Goal: Find contact information: Find contact information

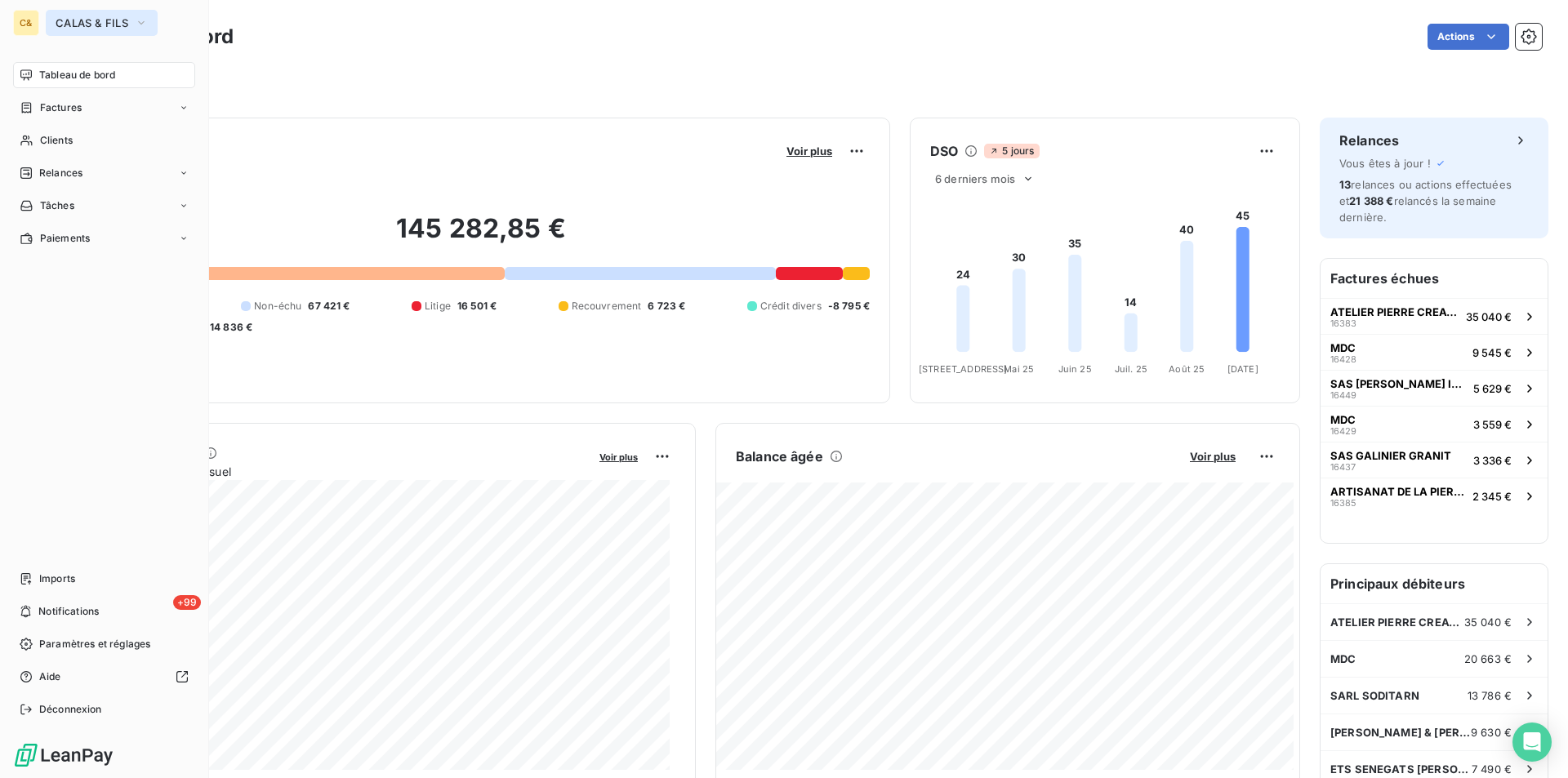
click at [78, 21] on span "CALAS & FILS" at bounding box center [92, 23] width 73 height 13
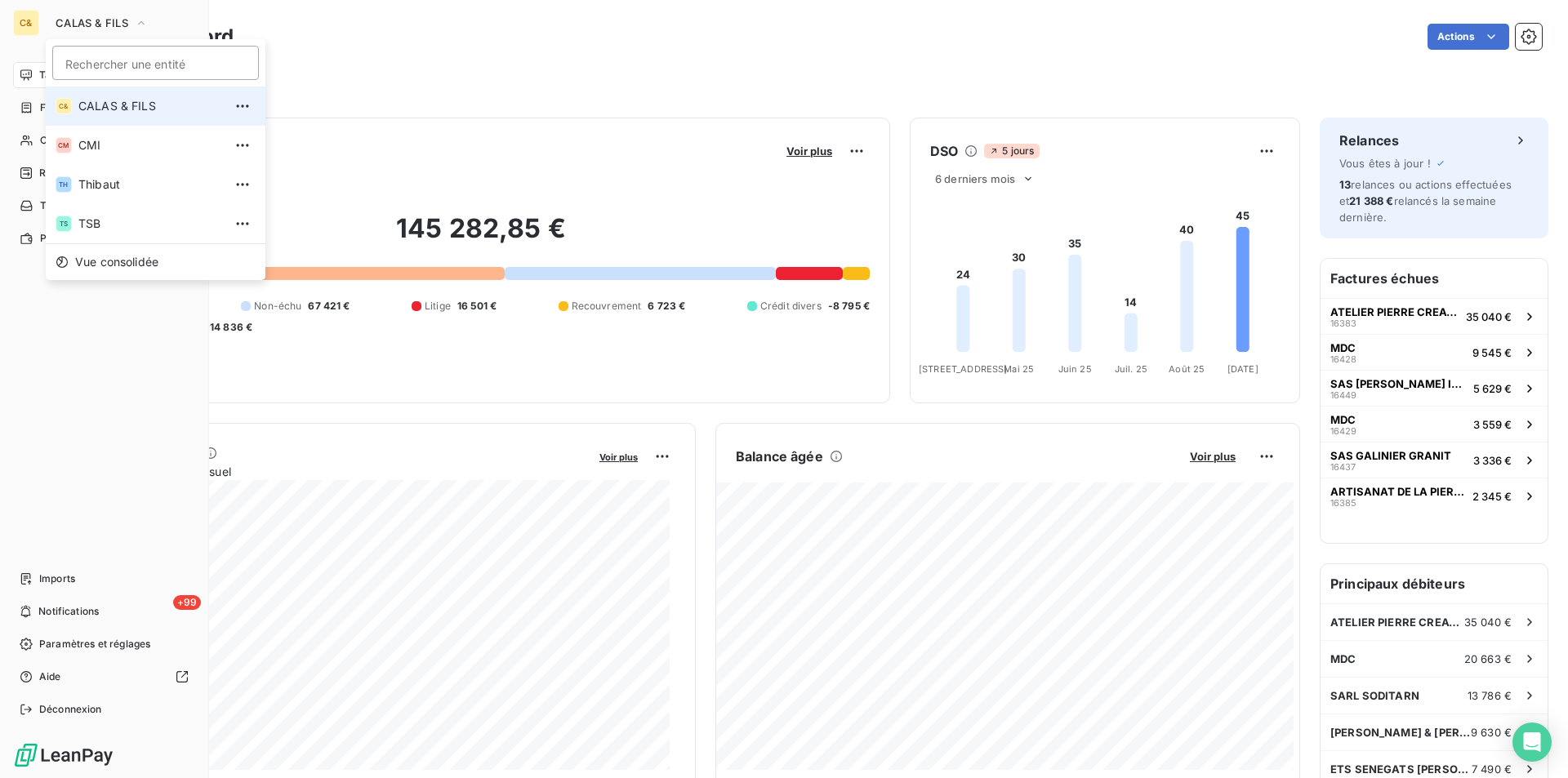
drag, startPoint x: 80, startPoint y: 21, endPoint x: 98, endPoint y: 1, distance: 26.9
click at [80, 21] on span "CALAS & FILS" at bounding box center [92, 23] width 73 height 13
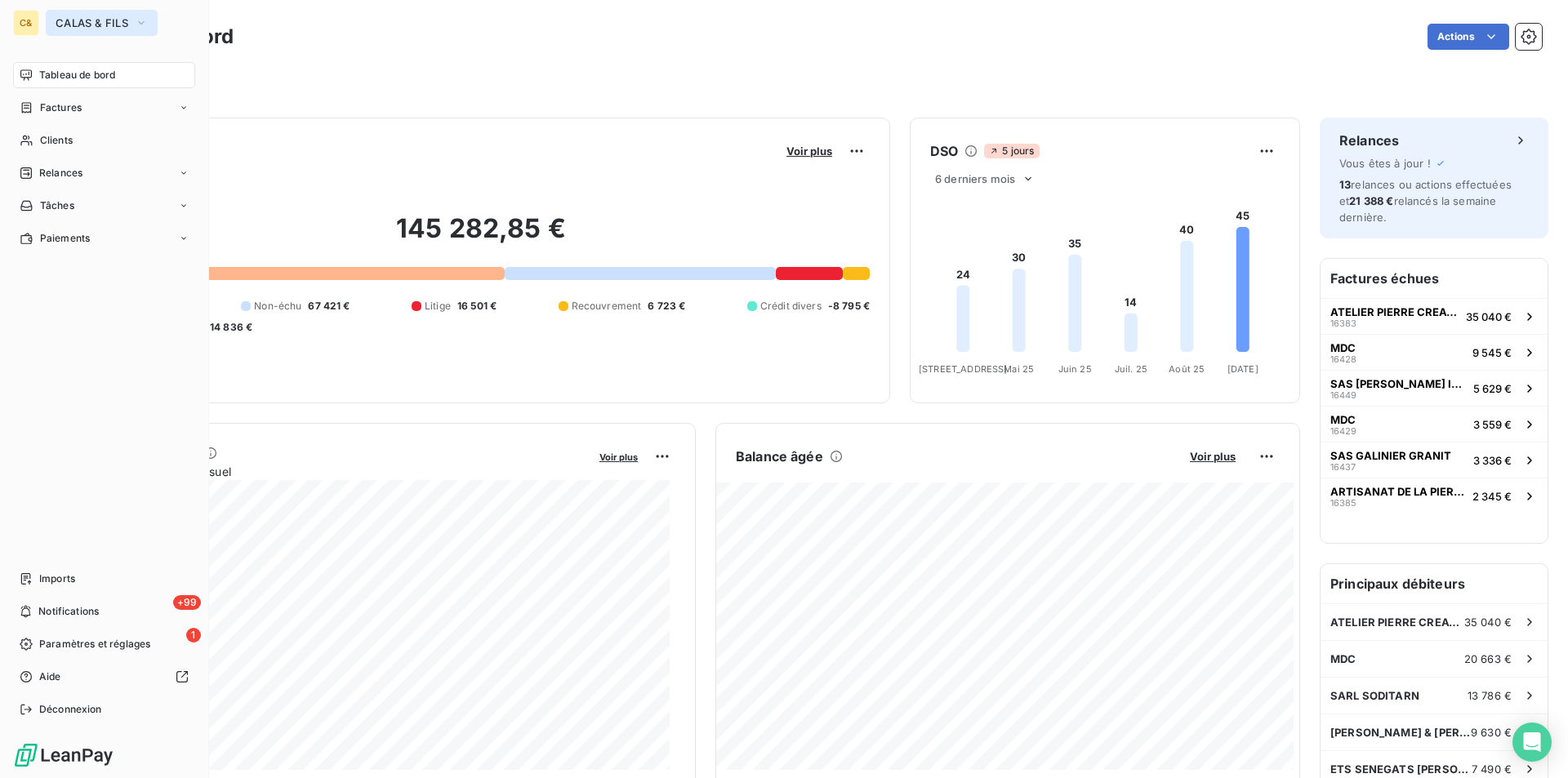
click at [78, 18] on span "CALAS & FILS" at bounding box center [92, 23] width 73 height 13
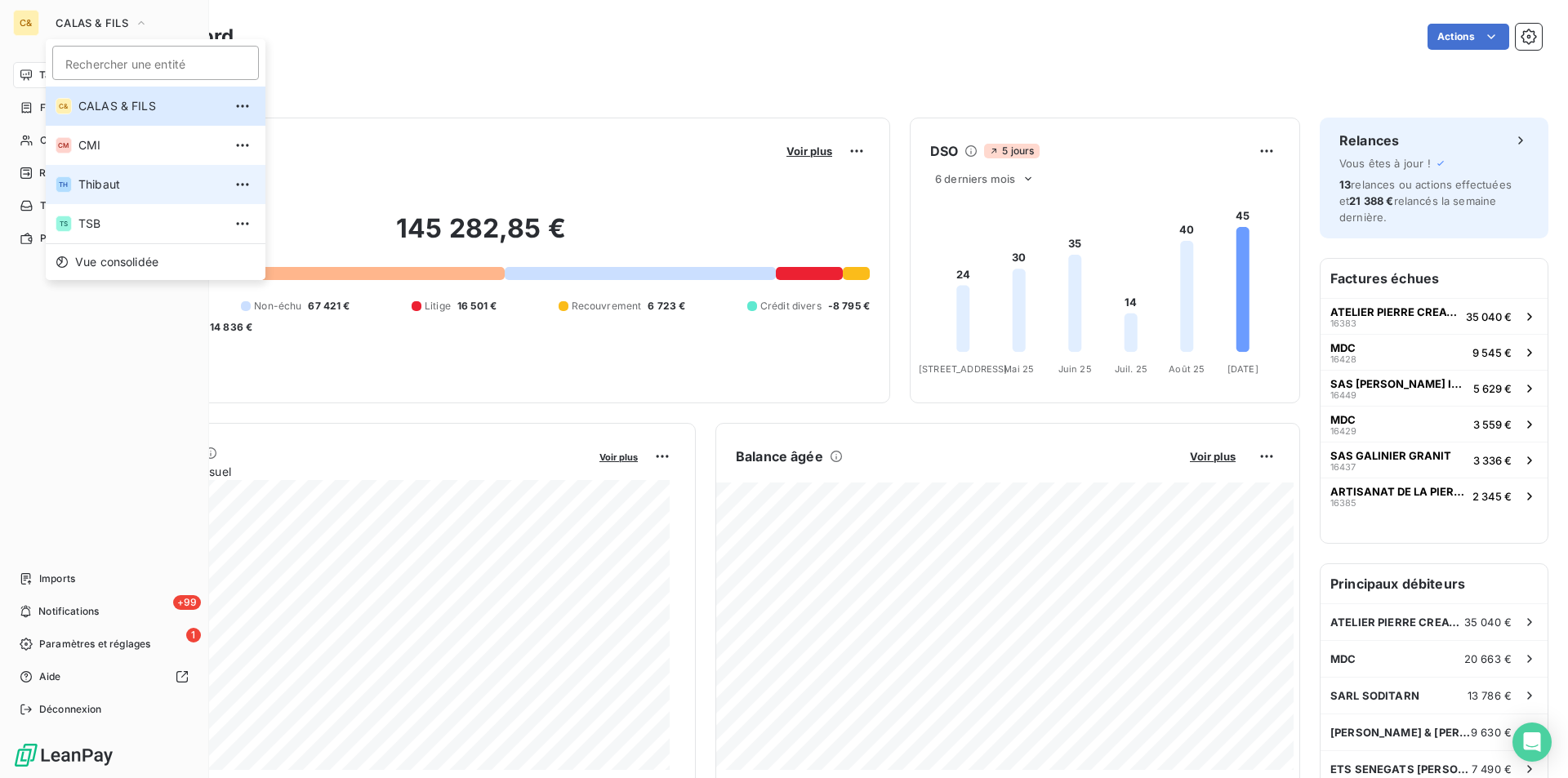
click at [106, 191] on span "Thibaut" at bounding box center [151, 184] width 144 height 16
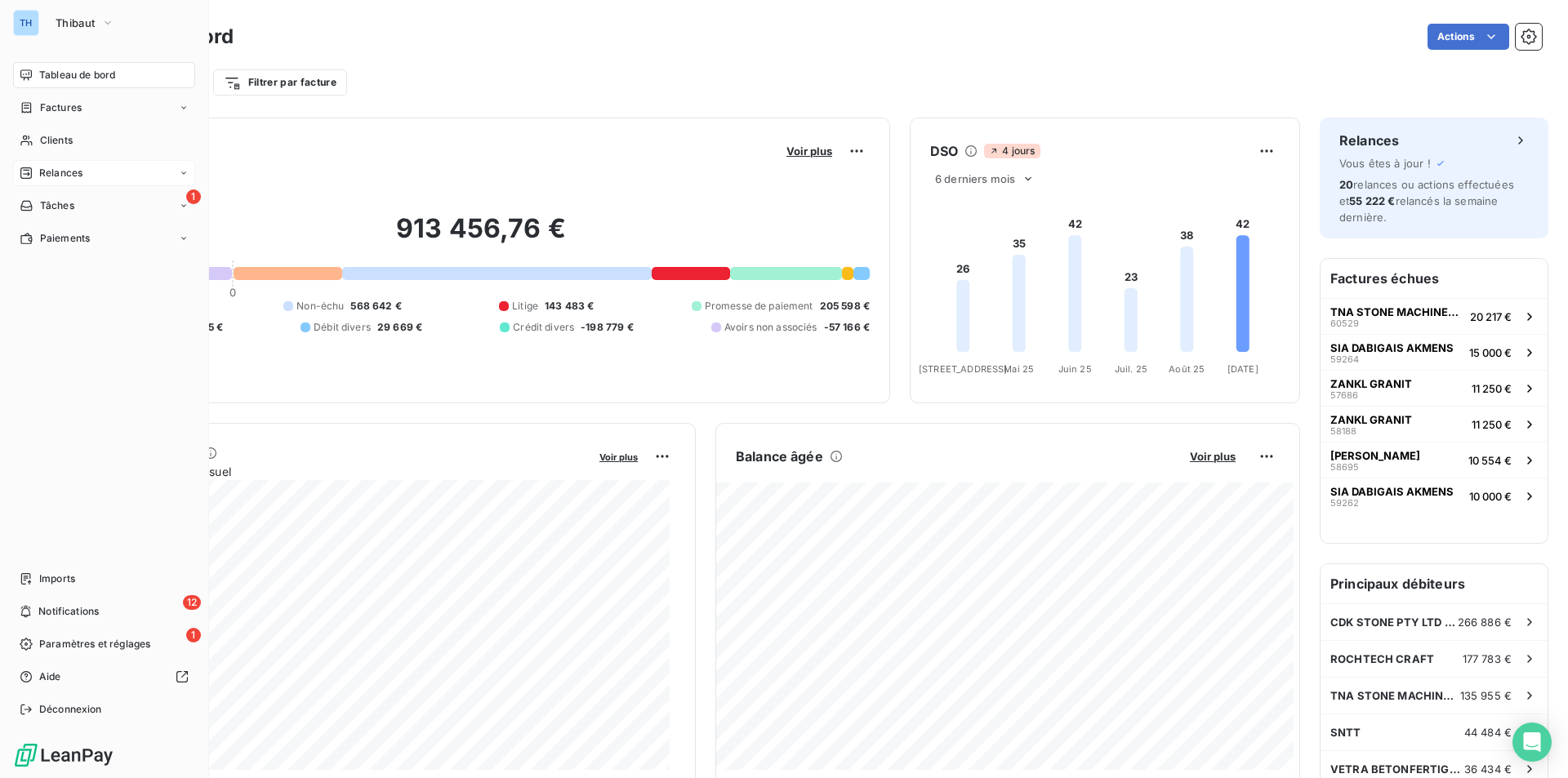
click at [61, 170] on span "Relances" at bounding box center [61, 173] width 44 height 15
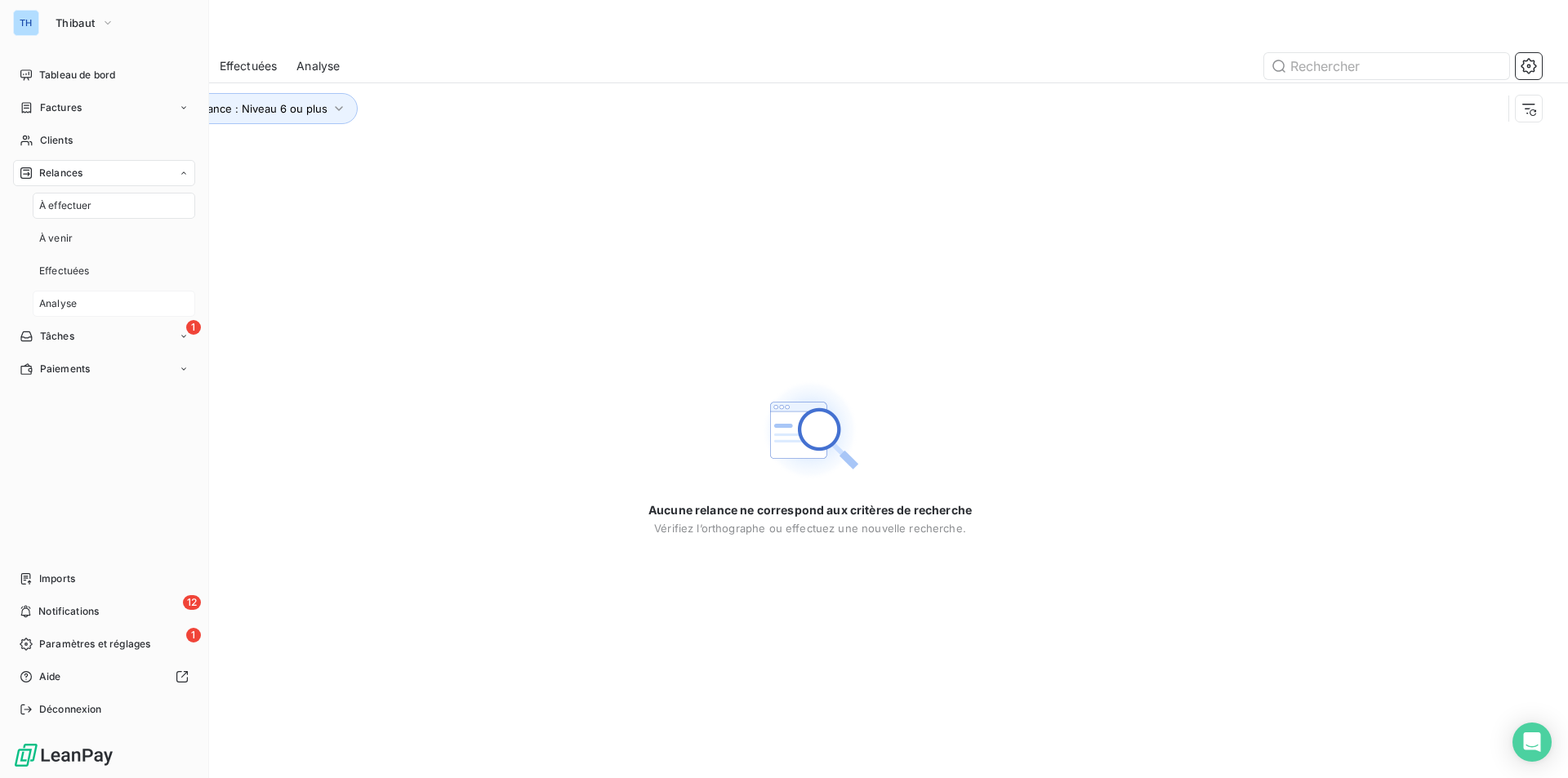
click at [75, 297] on div "Analyse" at bounding box center [113, 304] width 162 height 27
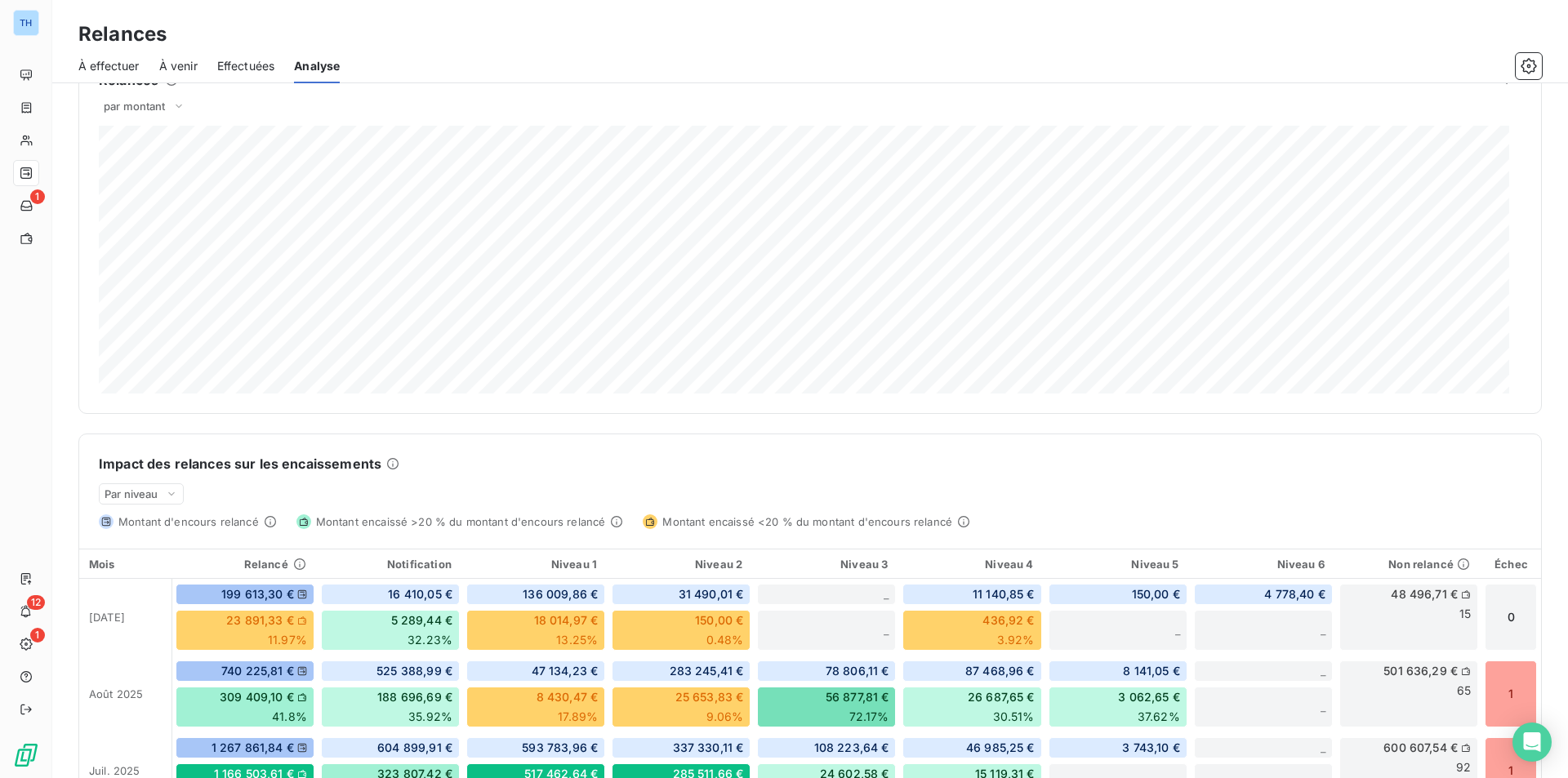
scroll to position [48, 0]
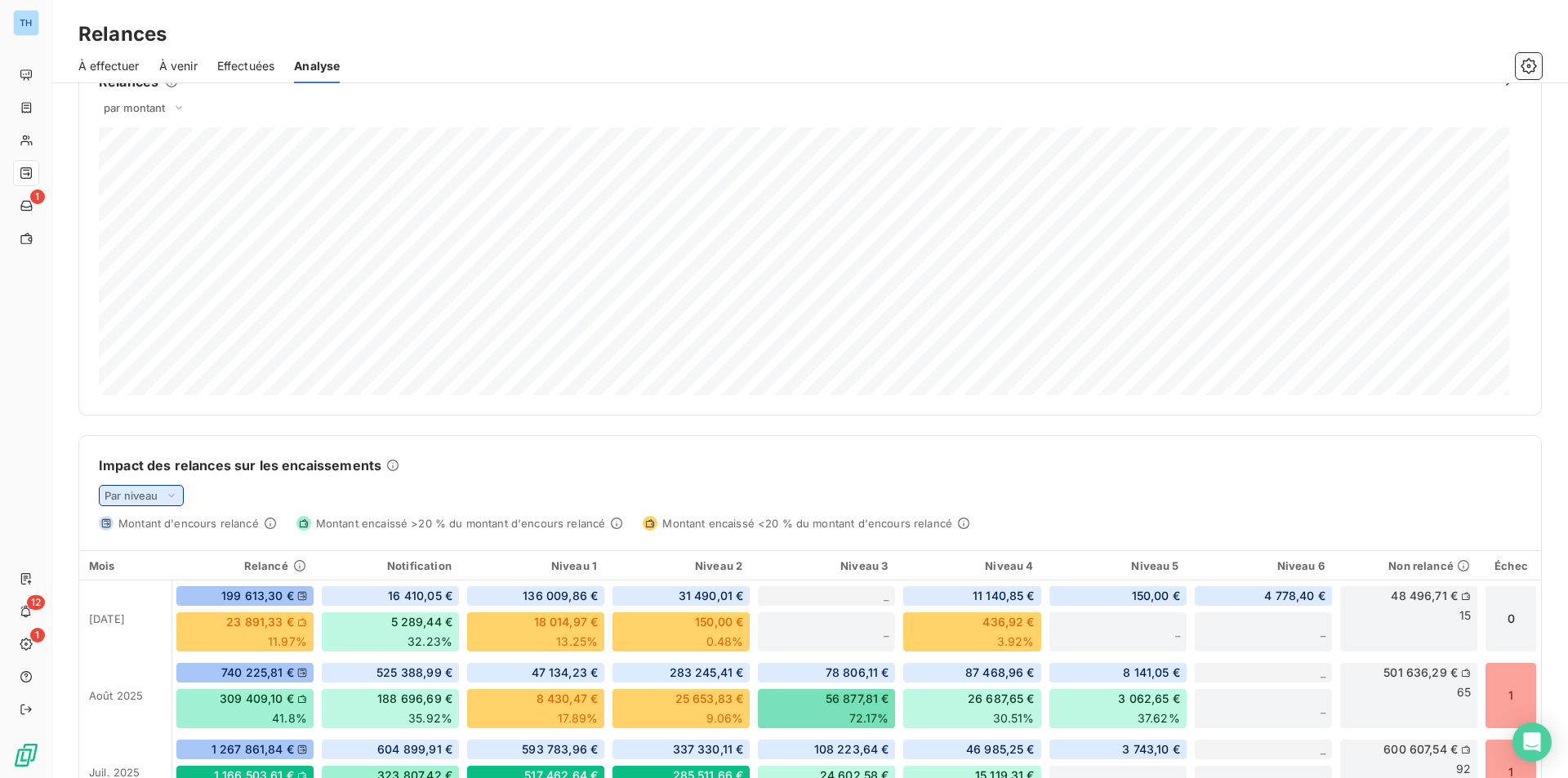
click at [170, 494] on icon at bounding box center [171, 495] width 7 height 3
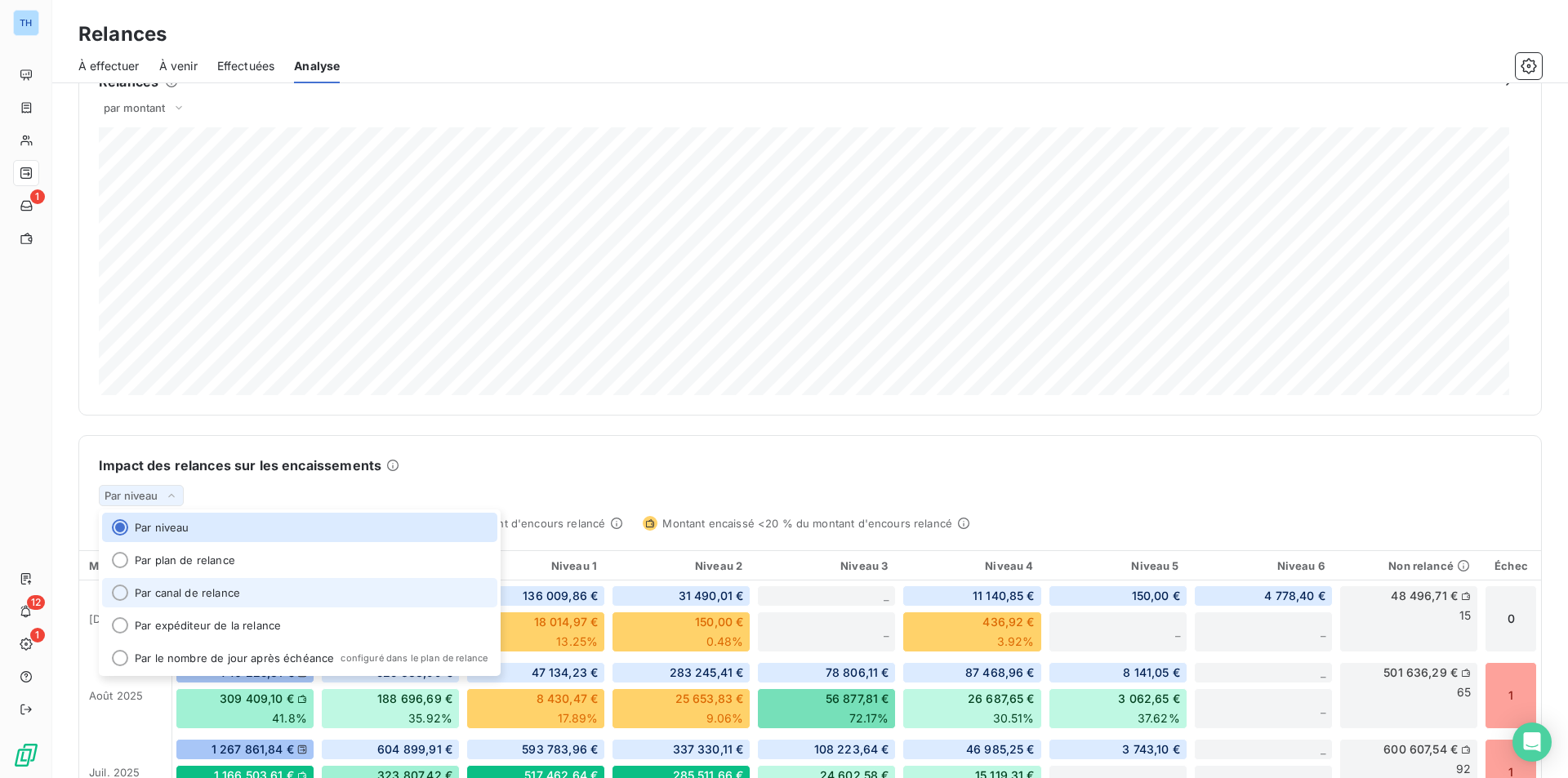
click at [201, 588] on li "Par canal de relance" at bounding box center [300, 592] width 395 height 29
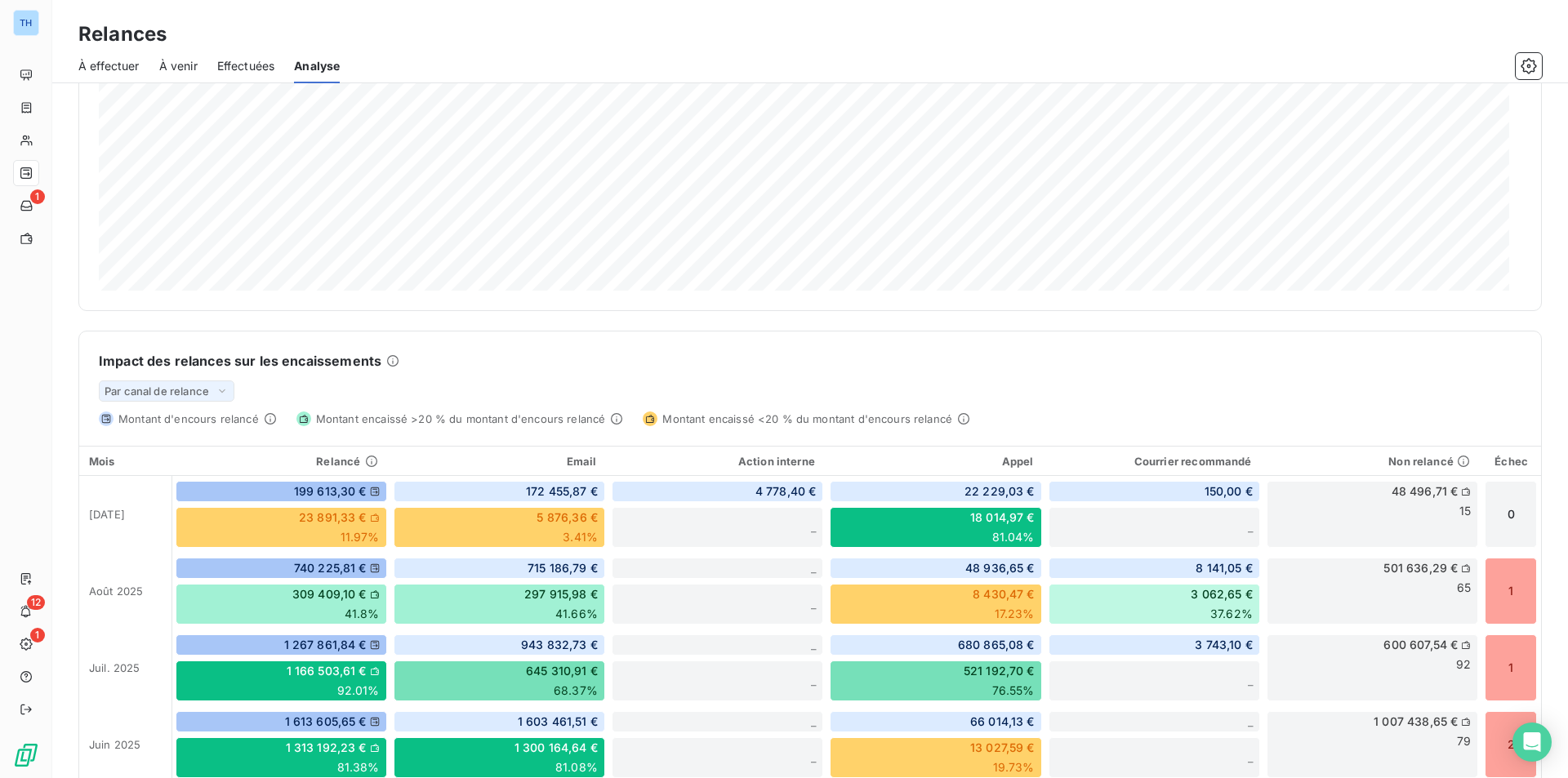
scroll to position [0, 0]
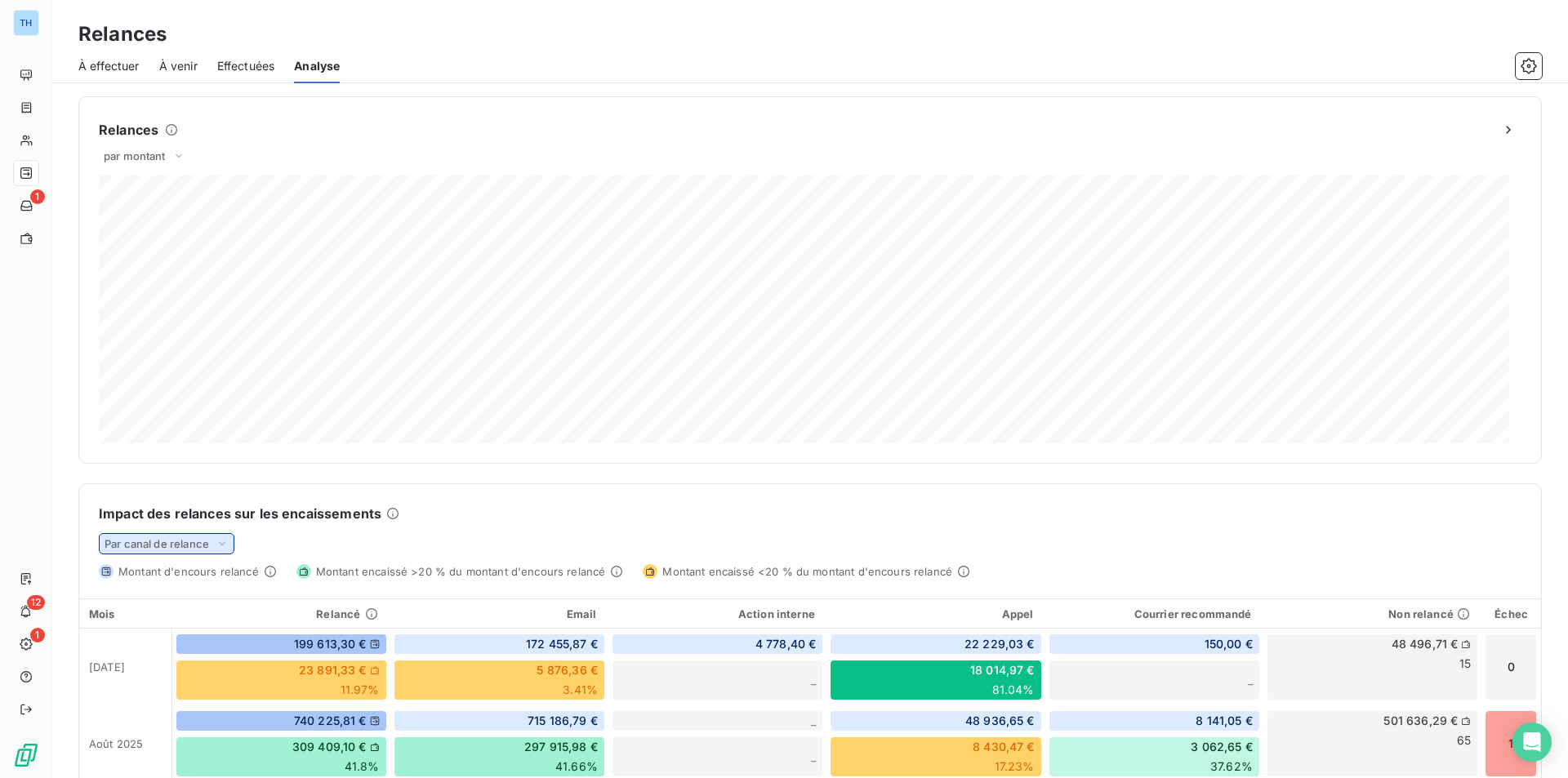
click at [227, 545] on icon at bounding box center [222, 543] width 13 height 16
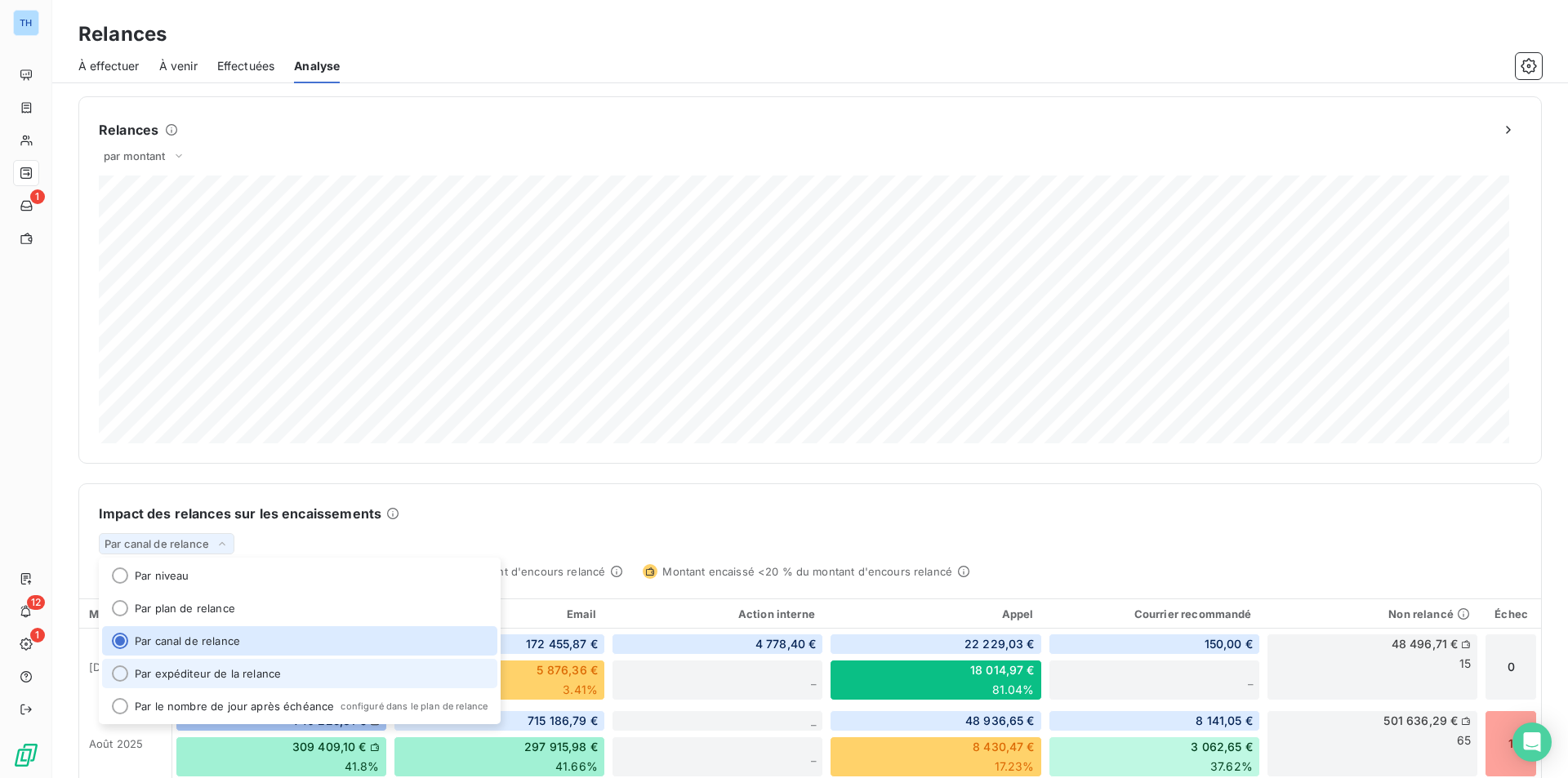
click at [256, 680] on li "Par expéditeur de la relance" at bounding box center [300, 673] width 395 height 29
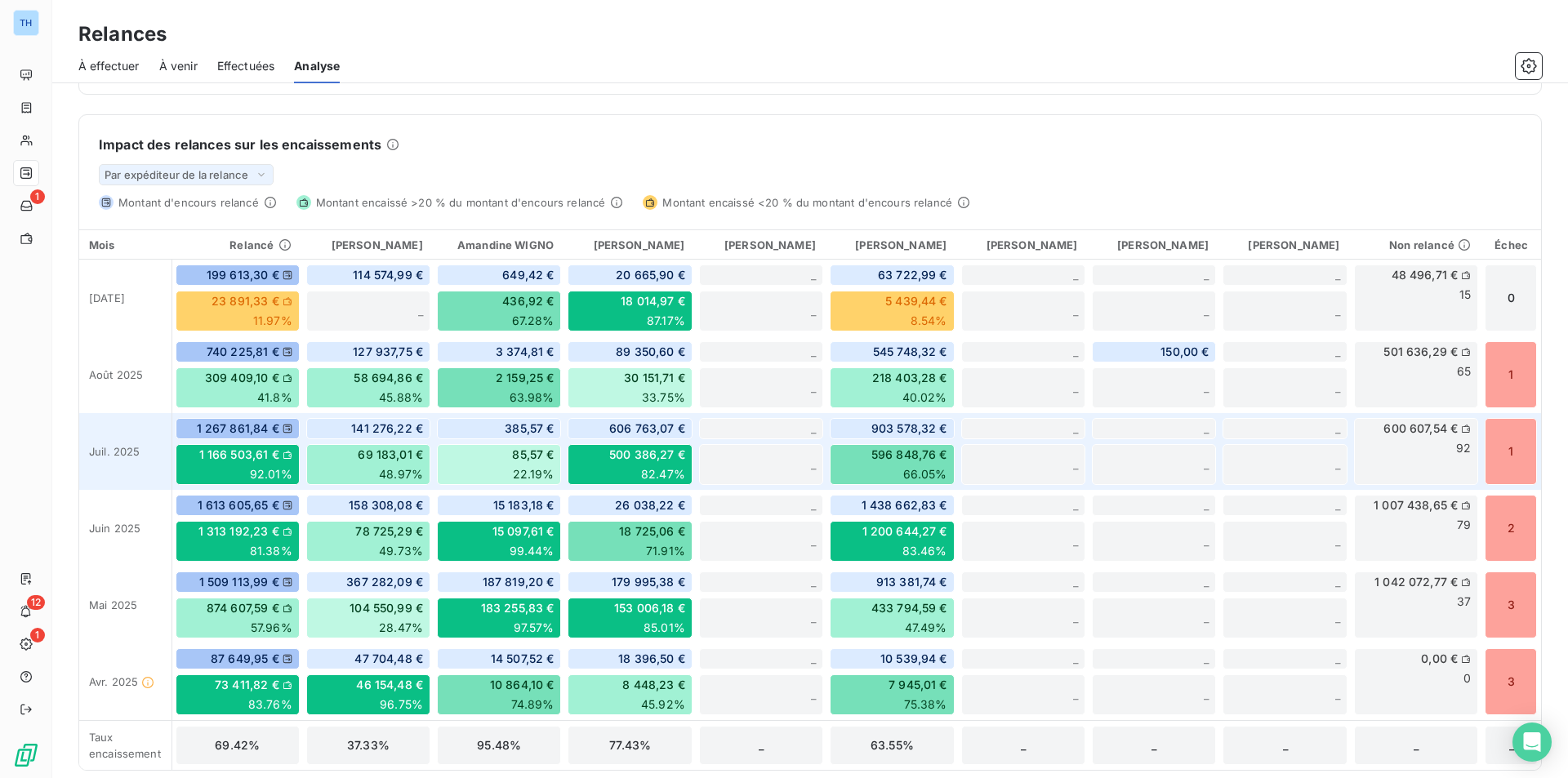
scroll to position [374, 0]
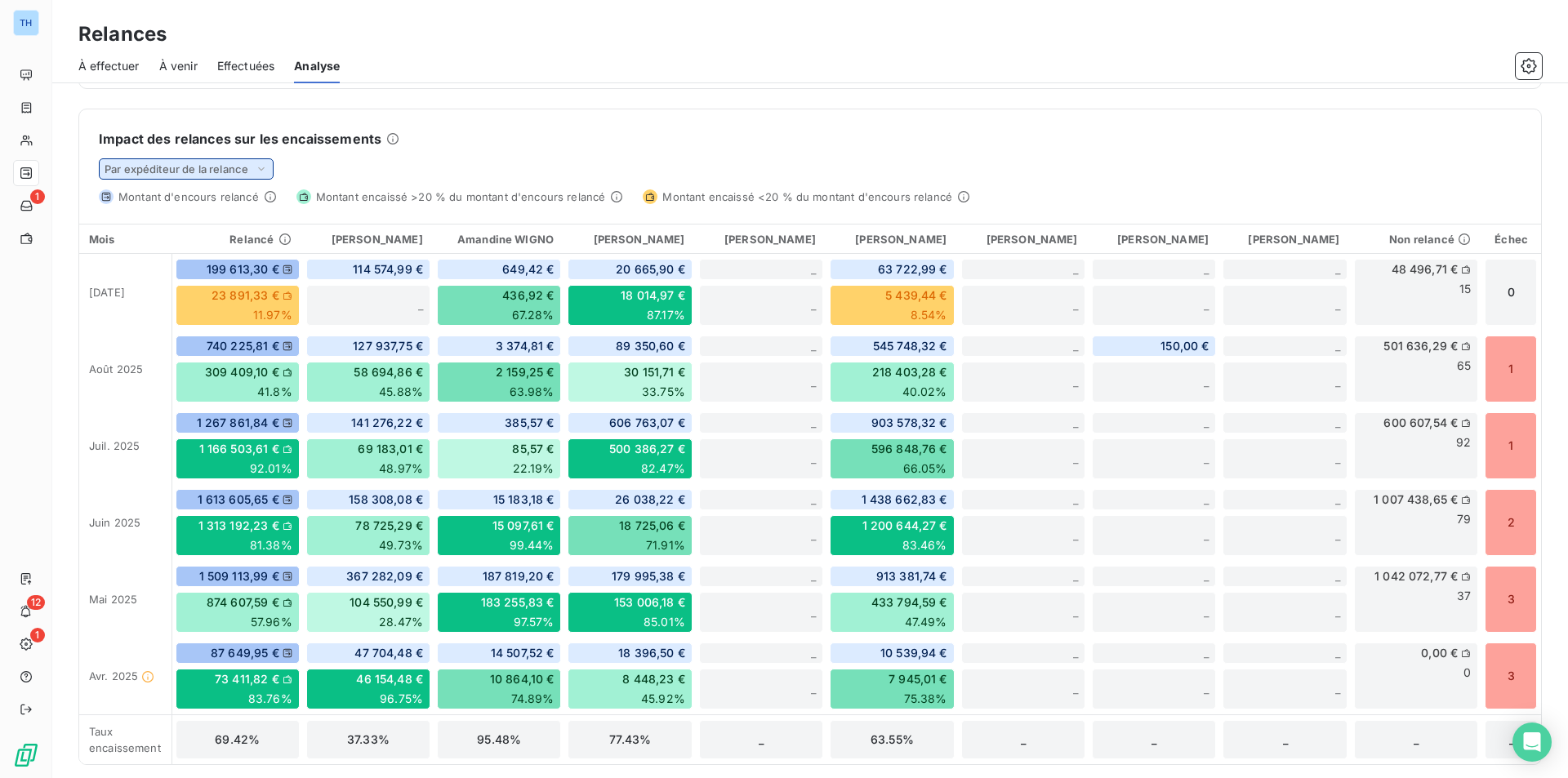
click at [264, 168] on icon at bounding box center [262, 169] width 13 height 16
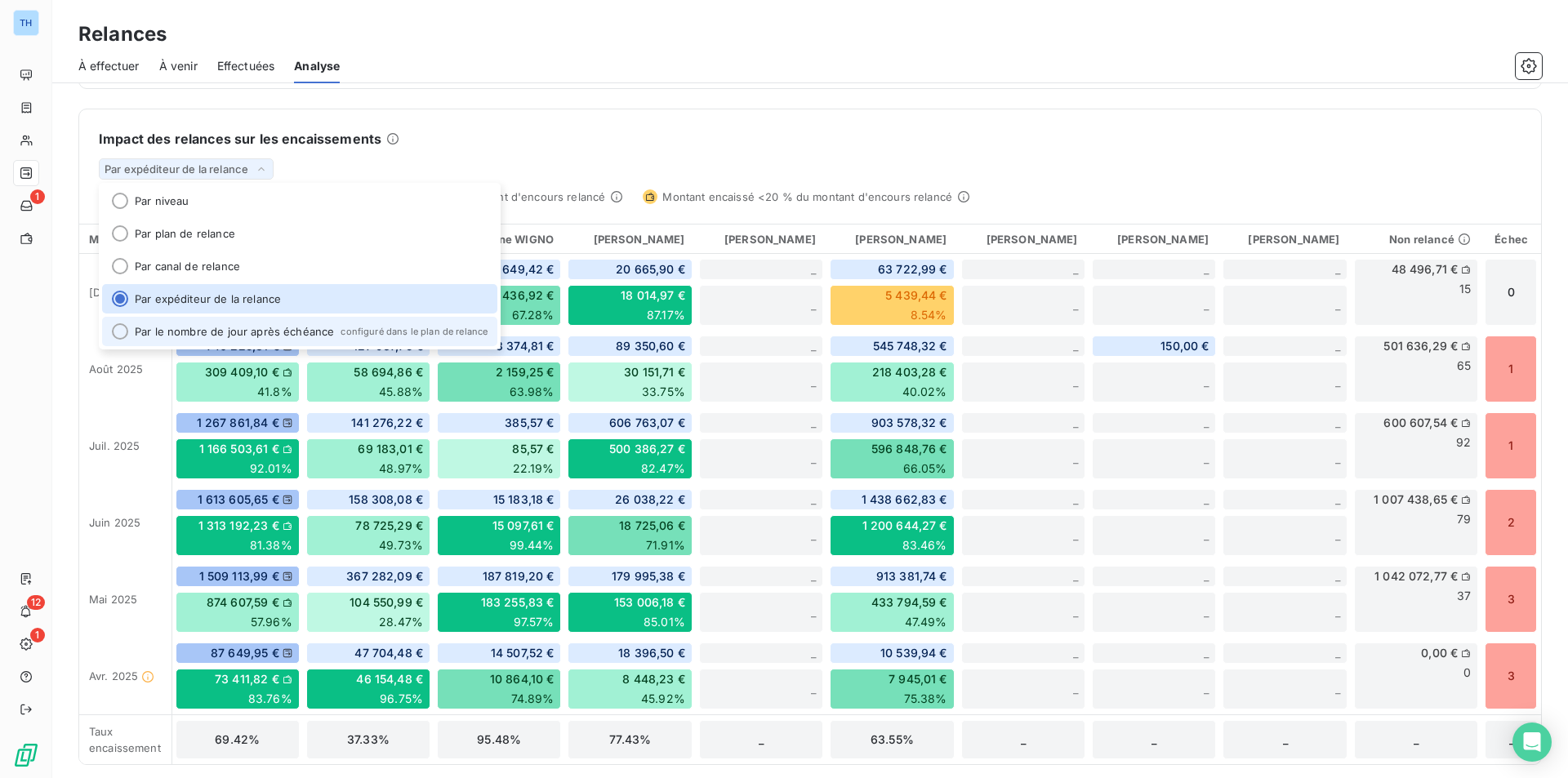
click at [119, 333] on div at bounding box center [119, 331] width 16 height 16
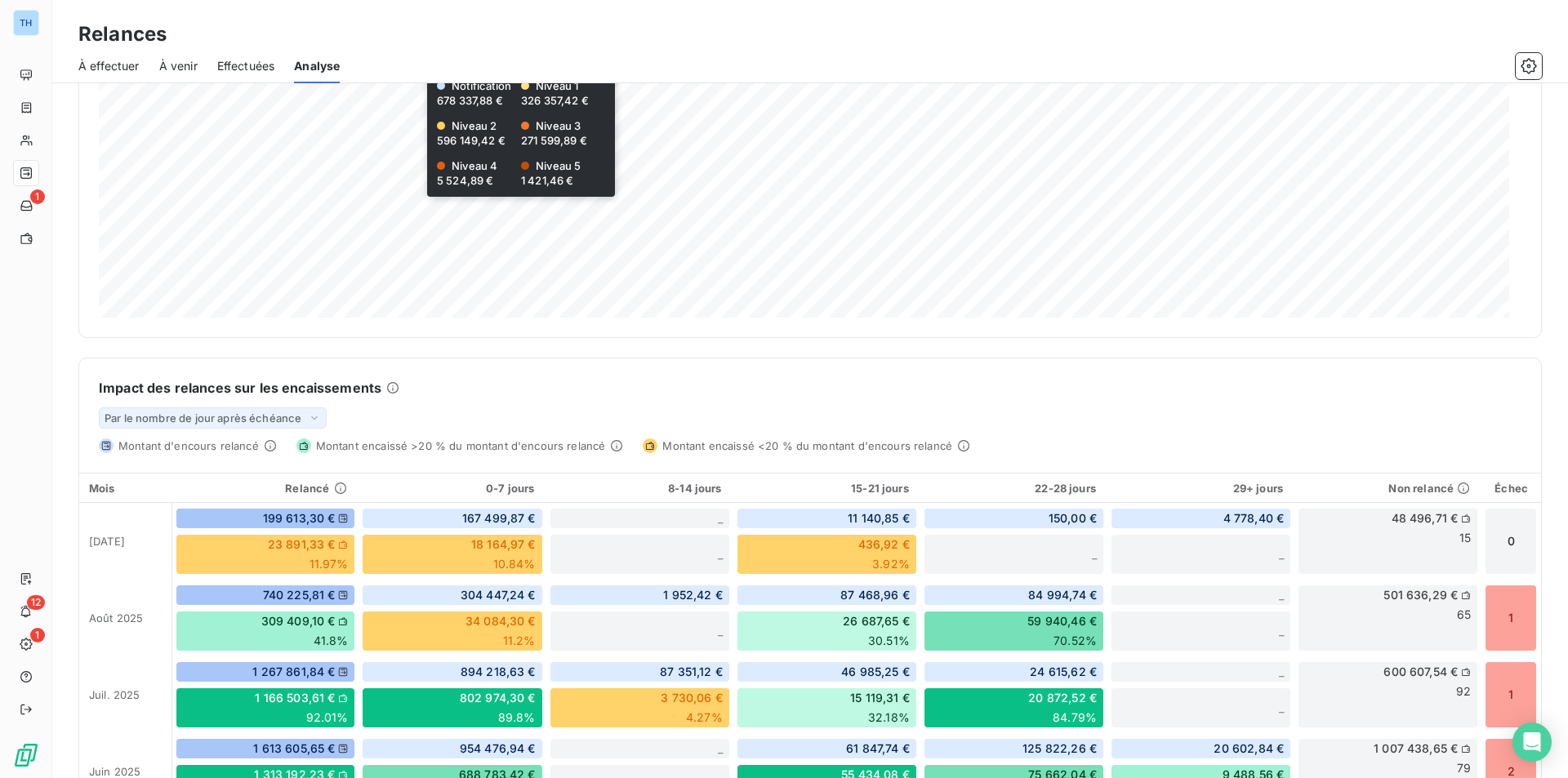
scroll to position [0, 0]
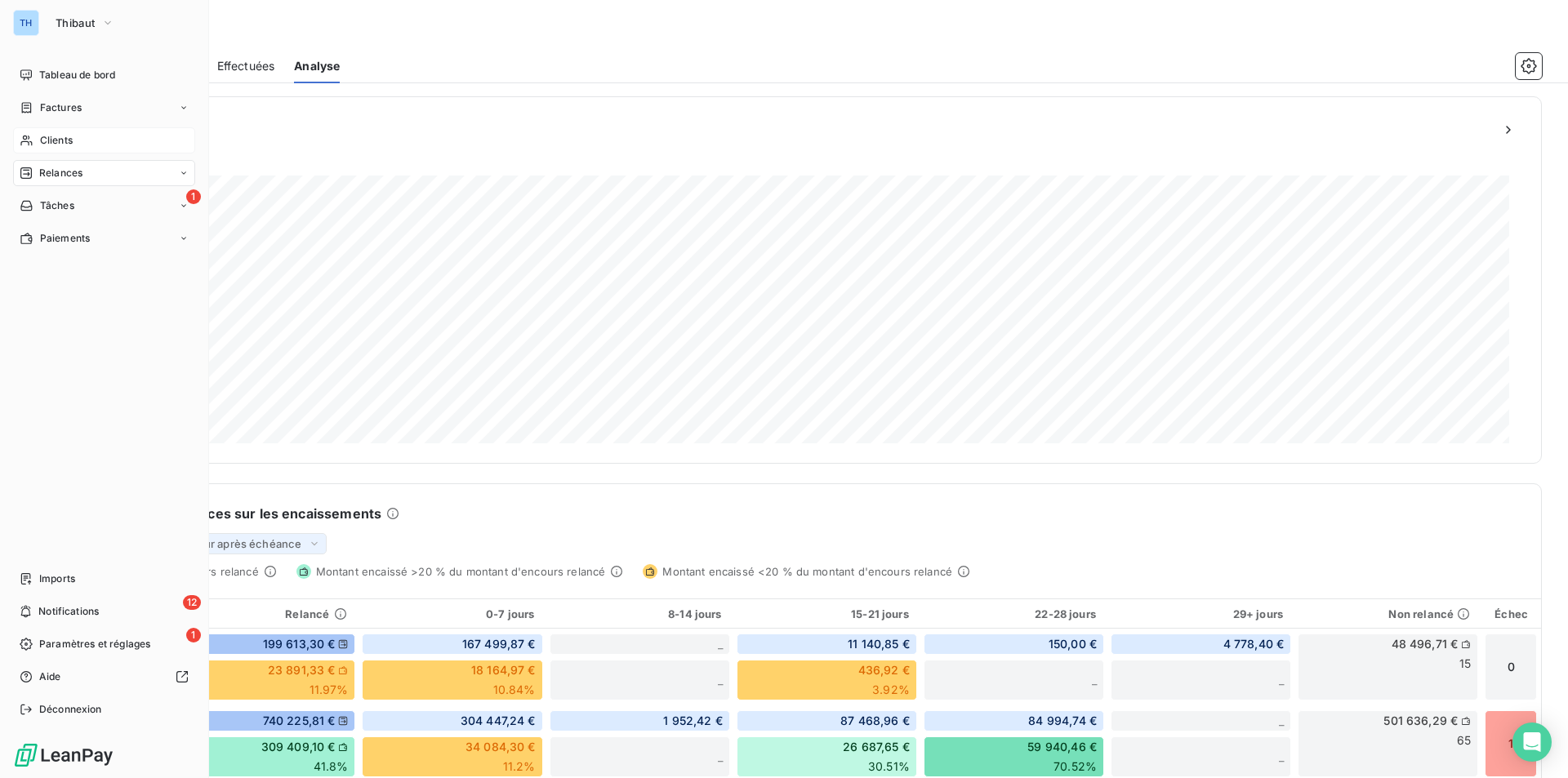
click at [67, 144] on span "Clients" at bounding box center [56, 140] width 32 height 15
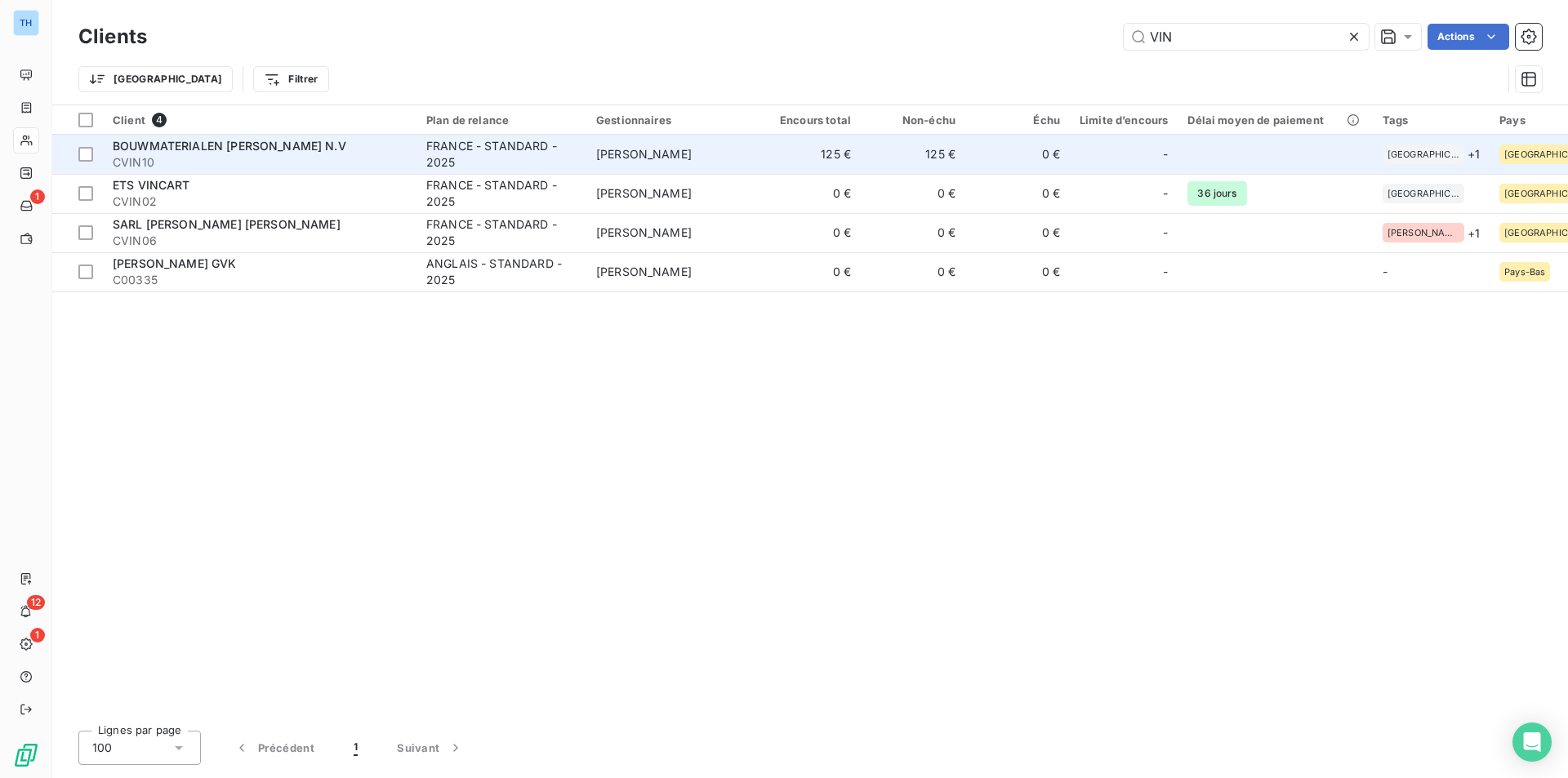
type input "VIN"
click at [233, 152] on span "BOUWMATERIALEN [PERSON_NAME] N.V" at bounding box center [229, 145] width 233 height 14
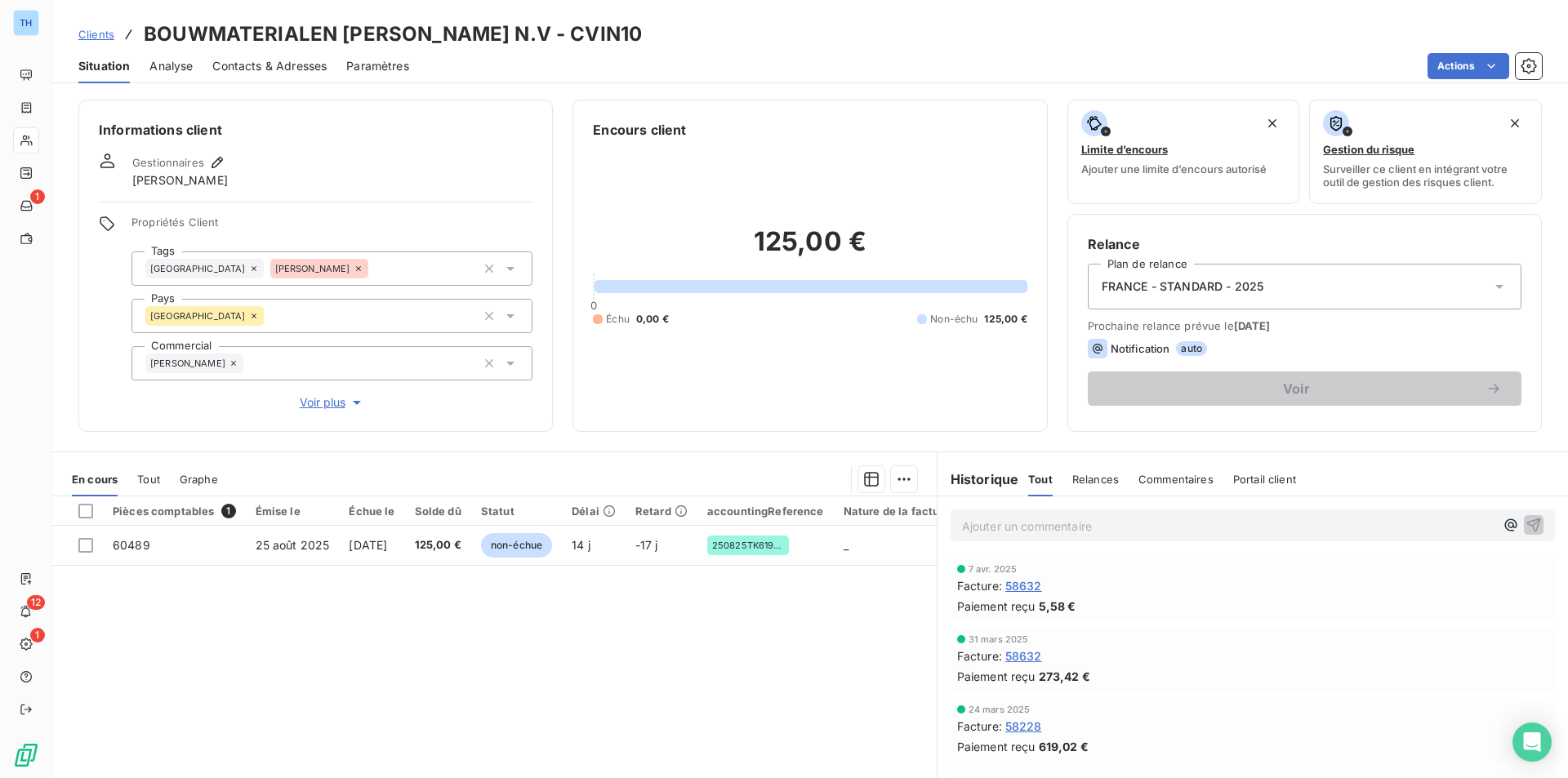
click at [227, 67] on span "Contacts & Adresses" at bounding box center [269, 65] width 115 height 16
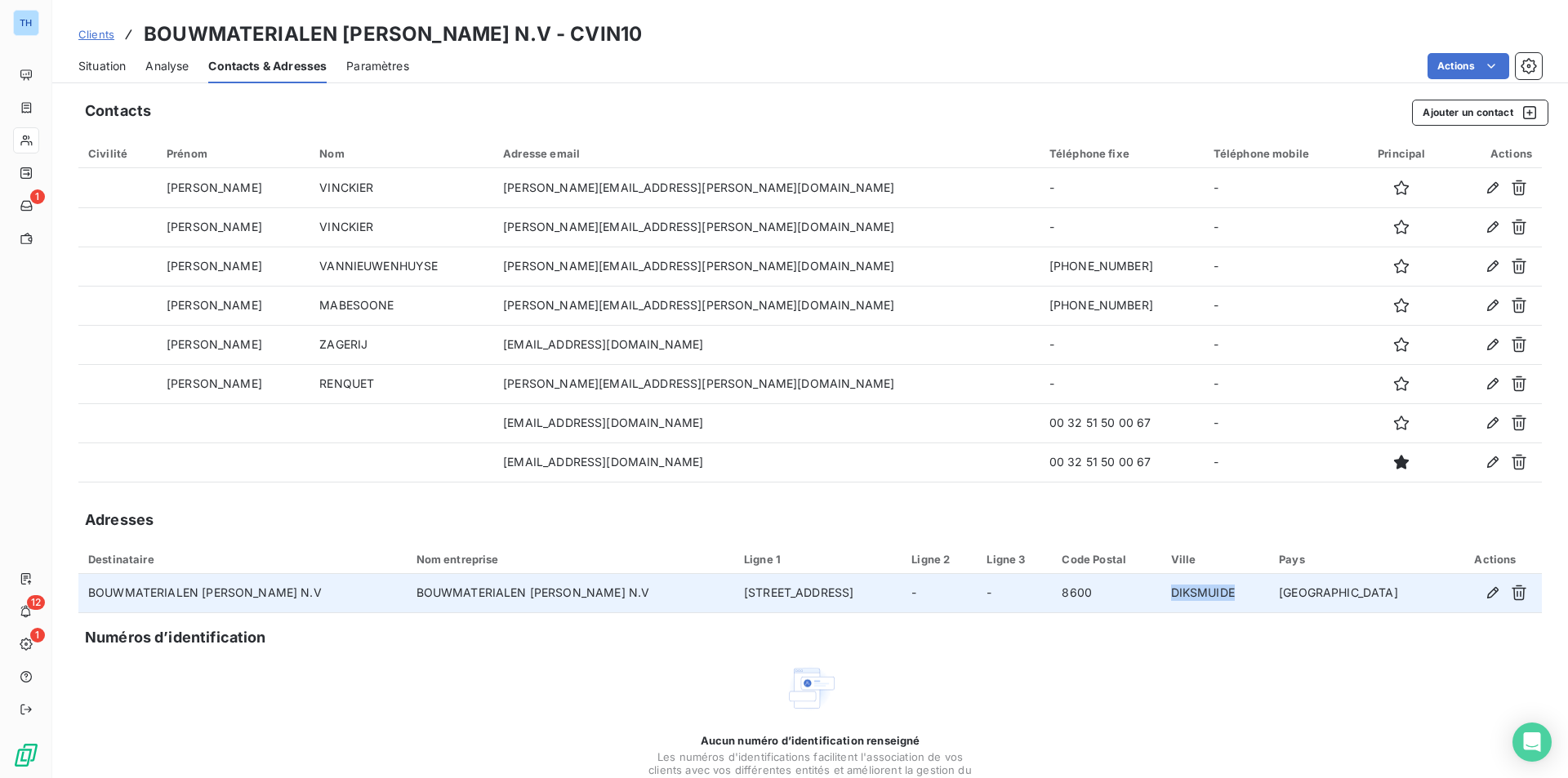
drag, startPoint x: 1250, startPoint y: 593, endPoint x: 1314, endPoint y: 589, distance: 64.1
click at [1270, 590] on td "DIKSMUIDE" at bounding box center [1215, 593] width 109 height 39
copy td "DIKSMUIDE"
